Goal: Task Accomplishment & Management: Use online tool/utility

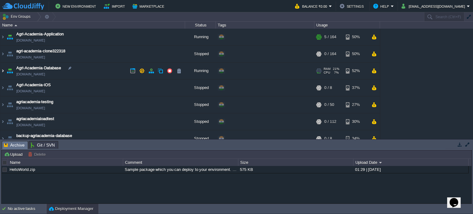
click at [2, 70] on img at bounding box center [2, 71] width 5 height 17
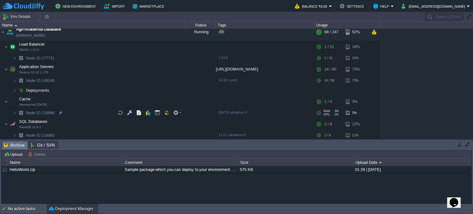
scroll to position [52, 0]
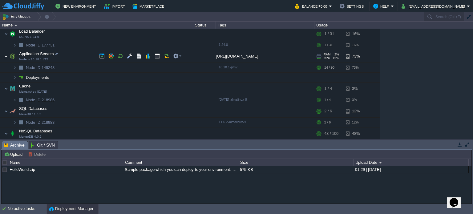
click at [6, 54] on img at bounding box center [6, 56] width 4 height 12
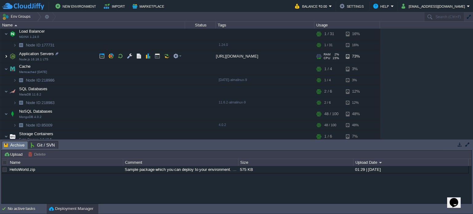
click at [6, 54] on img at bounding box center [6, 56] width 4 height 12
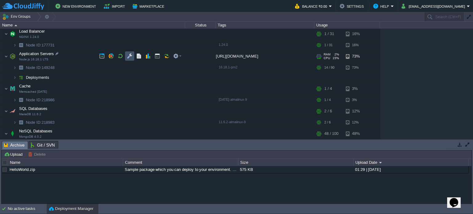
click at [129, 56] on button "button" at bounding box center [130, 56] width 6 height 6
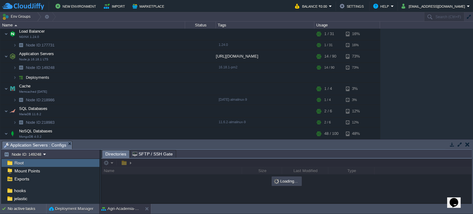
scroll to position [22, 0]
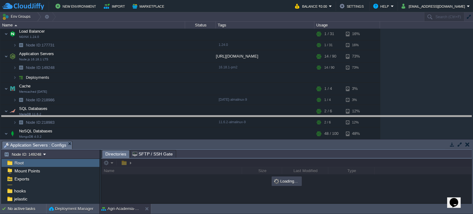
drag, startPoint x: 84, startPoint y: 144, endPoint x: 83, endPoint y: 118, distance: 25.6
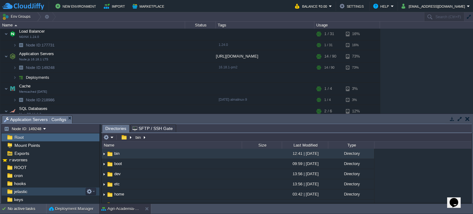
scroll to position [0, 0]
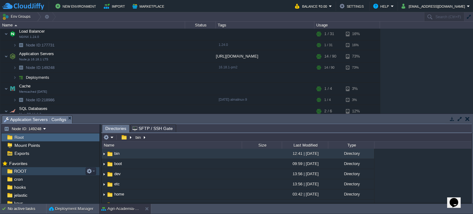
click at [23, 171] on span "ROOT" at bounding box center [20, 172] width 15 height 6
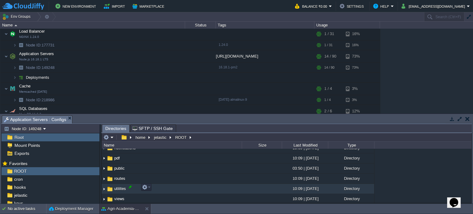
scroll to position [143, 0]
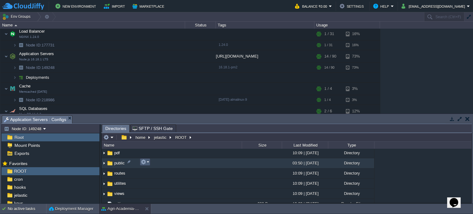
click at [149, 161] on em at bounding box center [145, 162] width 8 height 6
click at [175, 162] on td "public" at bounding box center [172, 163] width 140 height 10
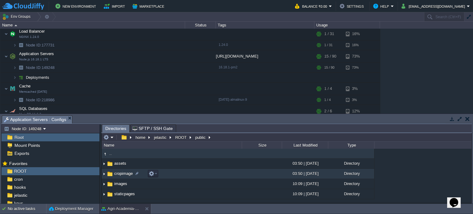
click at [165, 173] on td "cropimage" at bounding box center [172, 174] width 140 height 10
click at [170, 174] on td "images" at bounding box center [172, 174] width 140 height 10
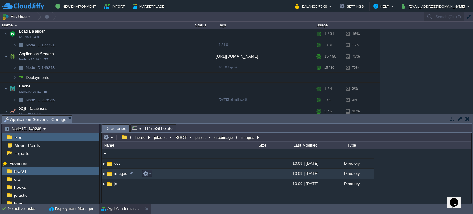
click at [170, 174] on td "images" at bounding box center [172, 174] width 140 height 10
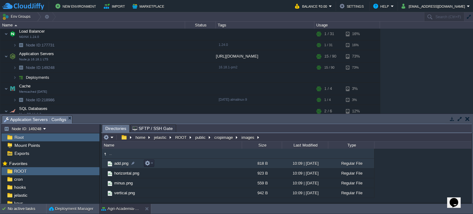
click at [179, 163] on td "add.png" at bounding box center [172, 164] width 140 height 10
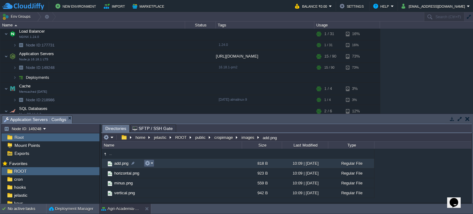
drag, startPoint x: 168, startPoint y: 164, endPoint x: 152, endPoint y: 161, distance: 16.2
click at [152, 161] on em at bounding box center [149, 164] width 8 height 6
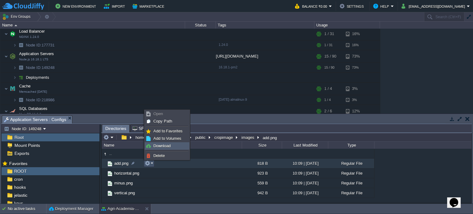
click at [160, 146] on span "Download" at bounding box center [161, 146] width 17 height 5
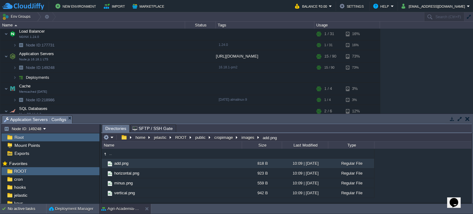
click at [461, 72] on div "Agri-Academia-Application [DOMAIN_NAME] Running + Add to Env Group RAM 2% CPU 1…" at bounding box center [236, 71] width 473 height 85
click at [245, 138] on button "images" at bounding box center [248, 138] width 15 height 6
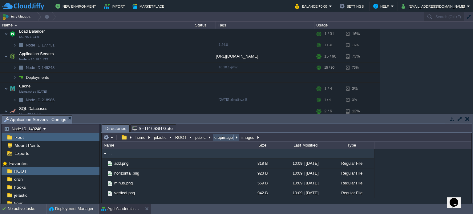
click at [223, 136] on button "cropimage" at bounding box center [224, 138] width 21 height 6
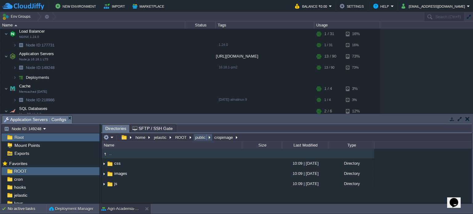
click at [199, 137] on button "public" at bounding box center [200, 138] width 13 height 6
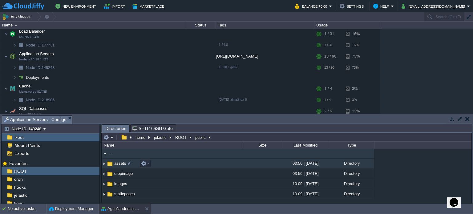
click at [179, 161] on td "assets" at bounding box center [172, 164] width 140 height 10
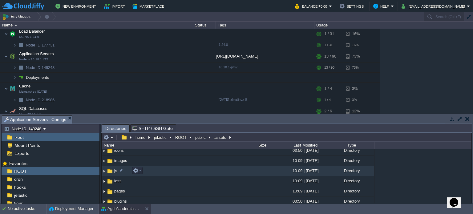
scroll to position [36, 0]
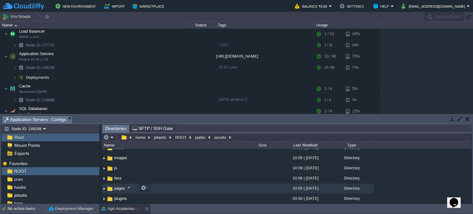
click at [167, 186] on td "pages" at bounding box center [172, 189] width 140 height 10
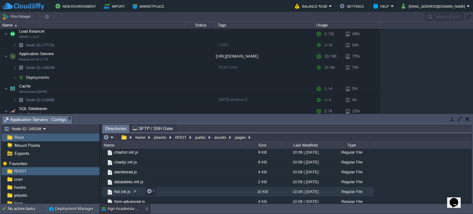
scroll to position [22, 0]
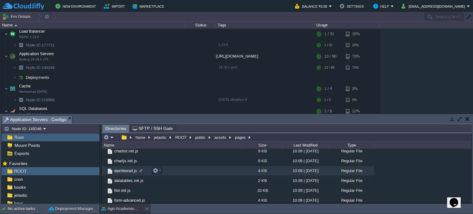
click at [181, 172] on td "dashborad.js" at bounding box center [172, 171] width 140 height 10
click at [123, 170] on span "dashborad.js" at bounding box center [125, 170] width 25 height 5
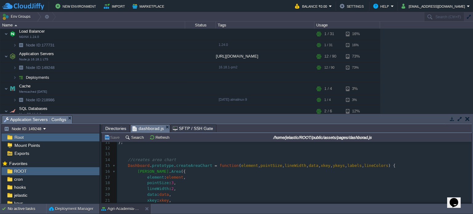
scroll to position [62, 0]
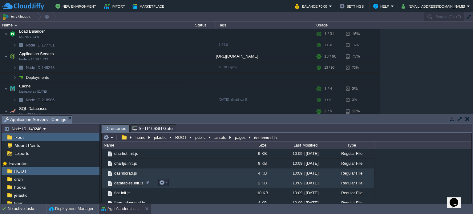
click at [185, 183] on td "datatables.init.js" at bounding box center [172, 183] width 140 height 10
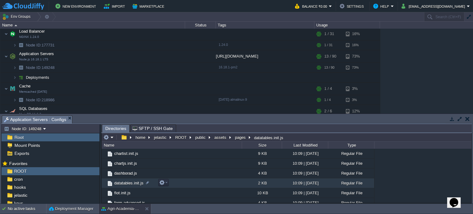
click at [185, 183] on td "datatables.init.js" at bounding box center [172, 183] width 140 height 10
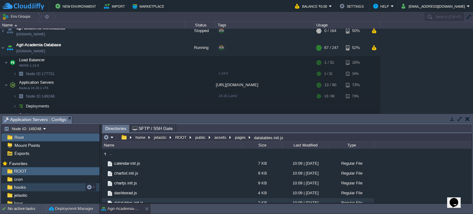
click at [17, 186] on span "hooks" at bounding box center [20, 188] width 14 height 6
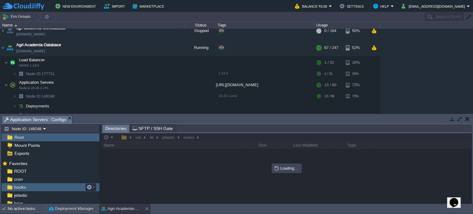
click at [17, 186] on span "hooks" at bounding box center [20, 188] width 14 height 6
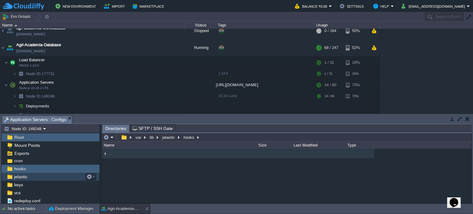
click at [23, 178] on span "jelastic" at bounding box center [20, 177] width 15 height 6
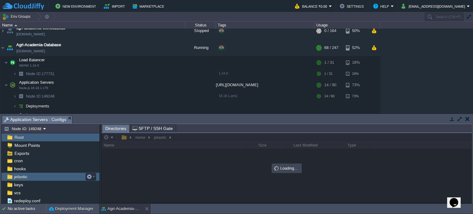
click at [23, 178] on span "jelastic" at bounding box center [20, 177] width 15 height 6
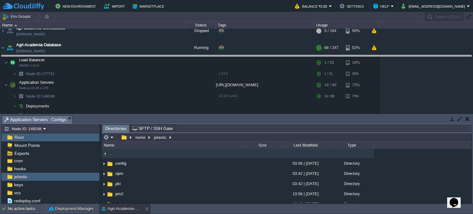
drag, startPoint x: 148, startPoint y: 118, endPoint x: 147, endPoint y: 58, distance: 60.4
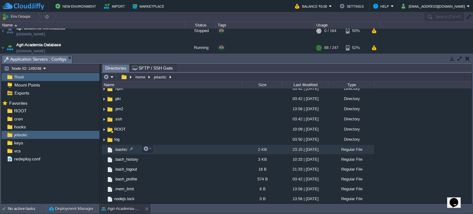
scroll to position [0, 0]
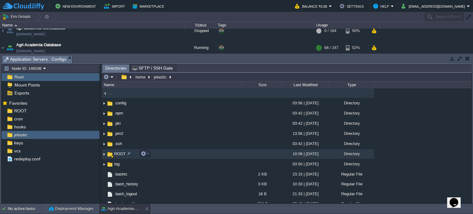
click at [119, 151] on td "ROOT" at bounding box center [172, 154] width 140 height 10
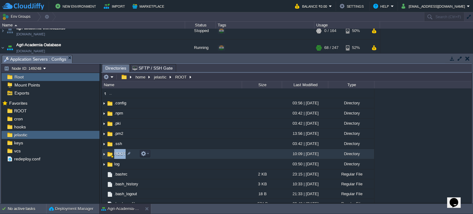
click at [119, 151] on td "ROOT" at bounding box center [172, 154] width 140 height 10
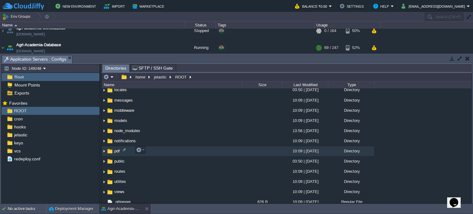
scroll to position [87, 0]
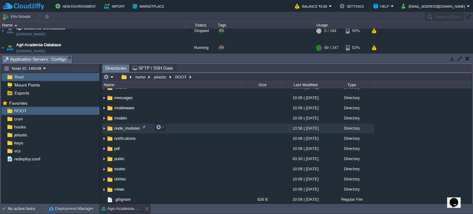
click at [173, 127] on td "node_modules" at bounding box center [172, 129] width 140 height 10
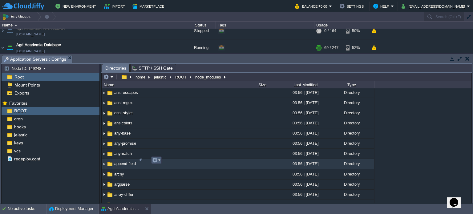
scroll to position [336, 0]
